Goal: Information Seeking & Learning: Learn about a topic

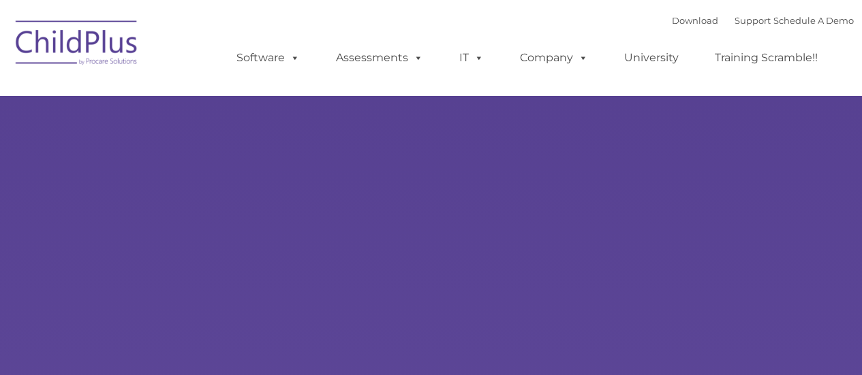
type input ""
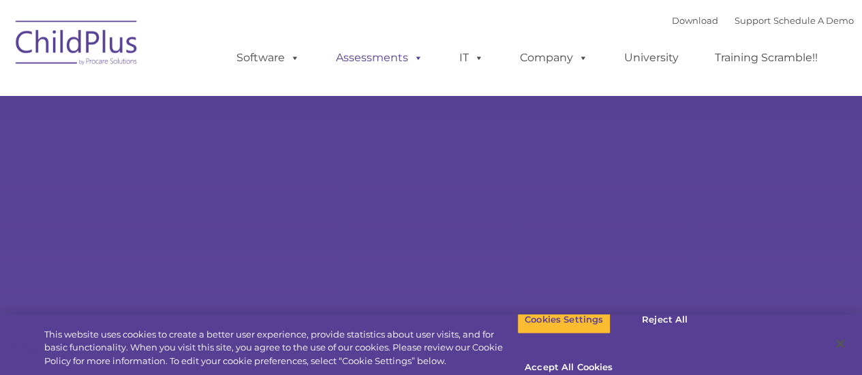
select select "MEDIUM"
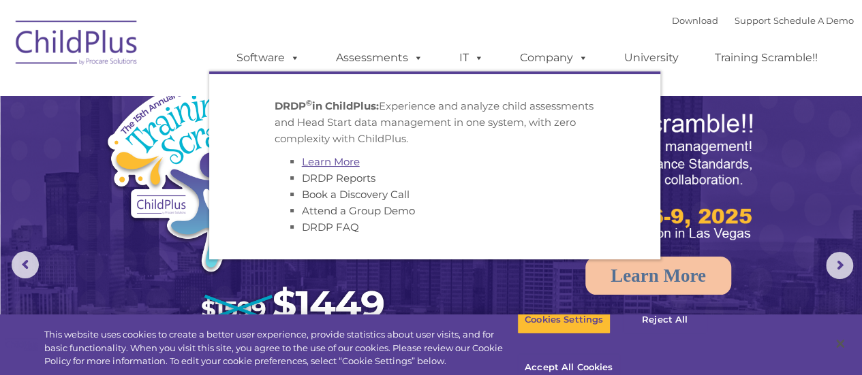
click at [339, 161] on link "Learn More" at bounding box center [331, 161] width 58 height 13
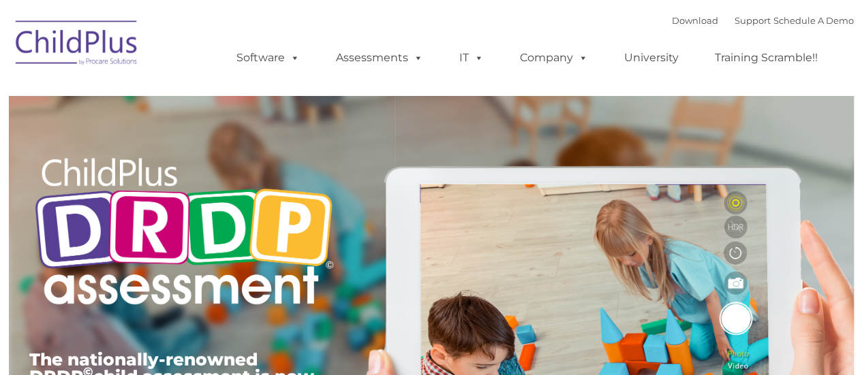
type input ""
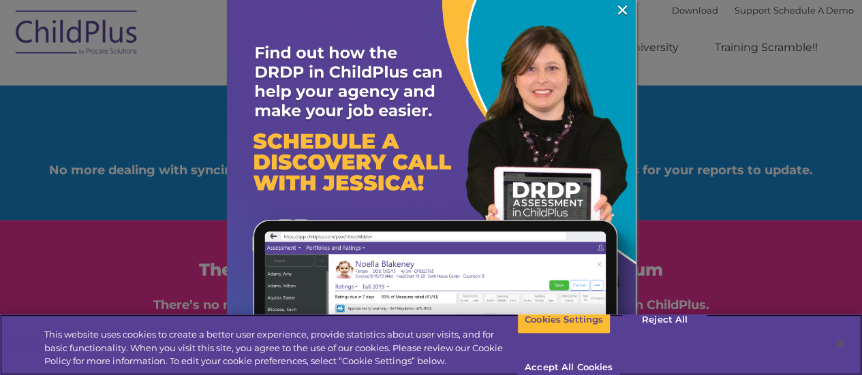
scroll to position [1526, 0]
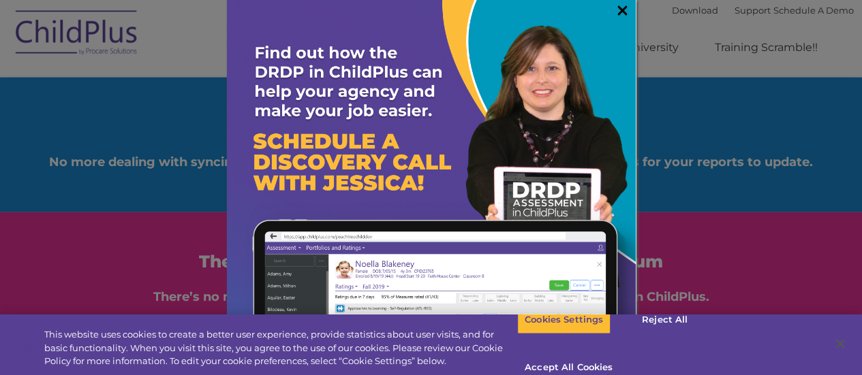
click at [615, 12] on link "×" at bounding box center [623, 10] width 16 height 14
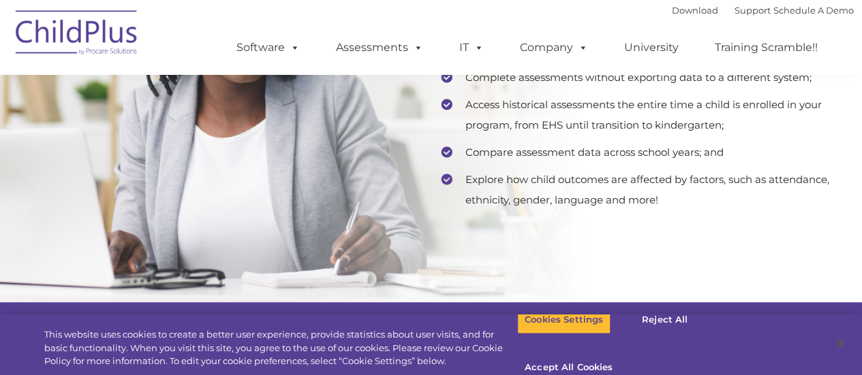
scroll to position [2835, 0]
